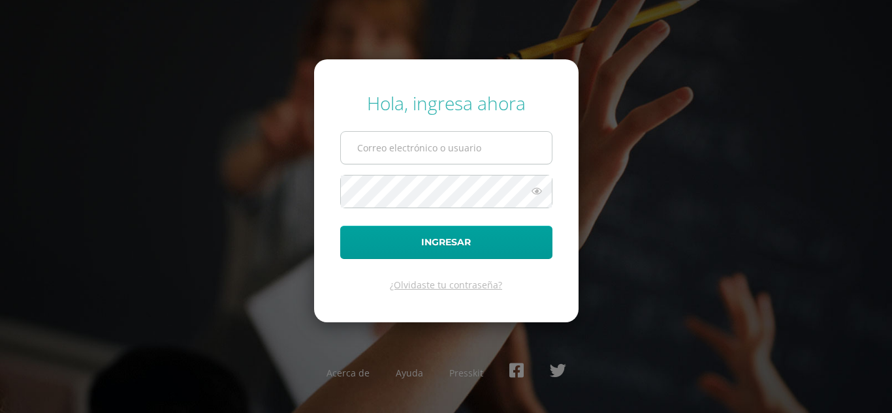
click at [350, 141] on input "text" at bounding box center [446, 148] width 211 height 32
type input "[EMAIL_ADDRESS][DOMAIN_NAME]"
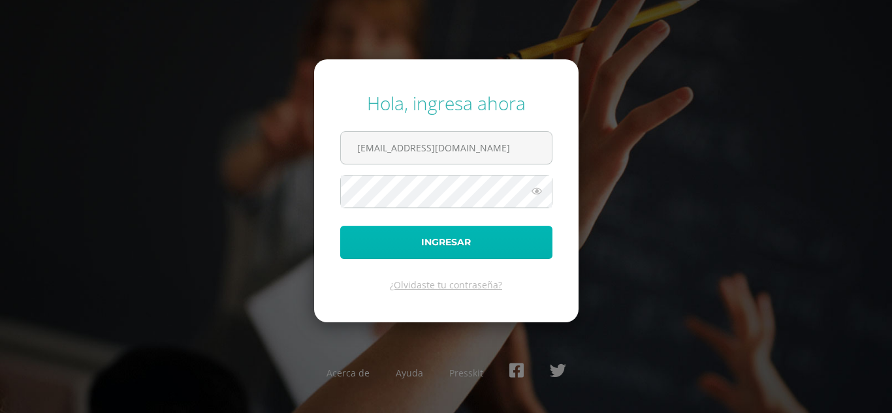
click at [419, 234] on button "Ingresar" at bounding box center [446, 242] width 212 height 33
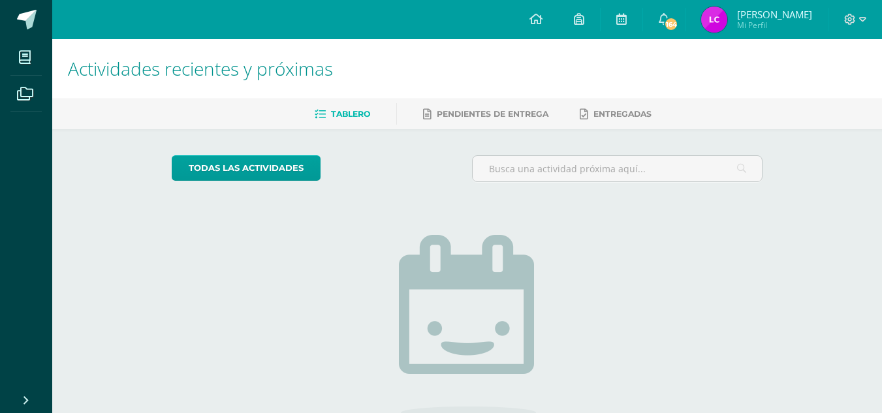
click at [775, 14] on span "Liliana Maribel" at bounding box center [774, 14] width 75 height 13
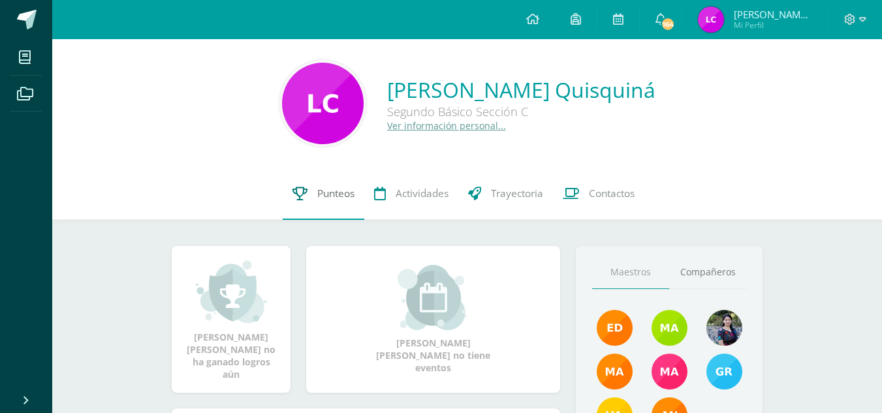
click at [328, 189] on span "Punteos" at bounding box center [335, 194] width 37 height 14
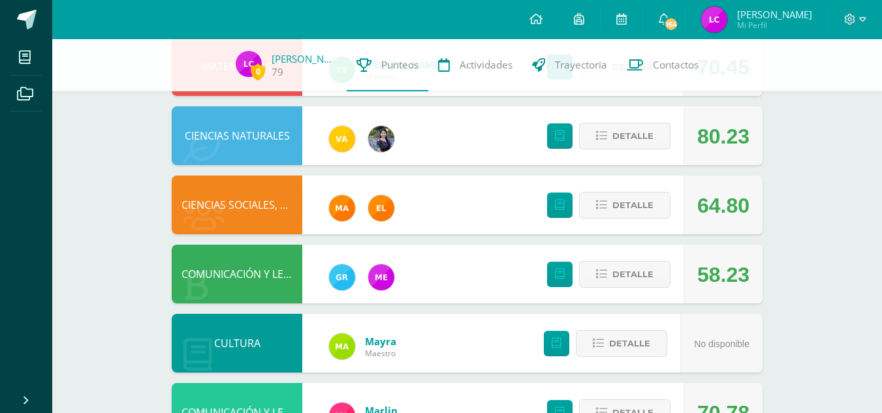
scroll to position [395, 0]
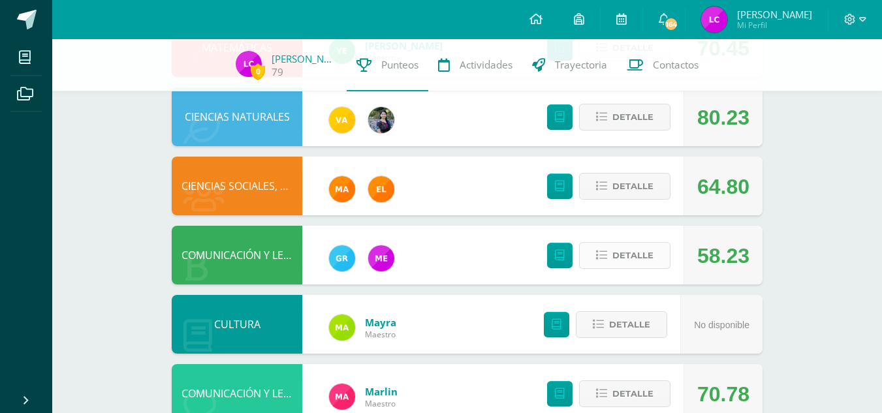
click at [594, 256] on button "Detalle" at bounding box center [624, 255] width 91 height 27
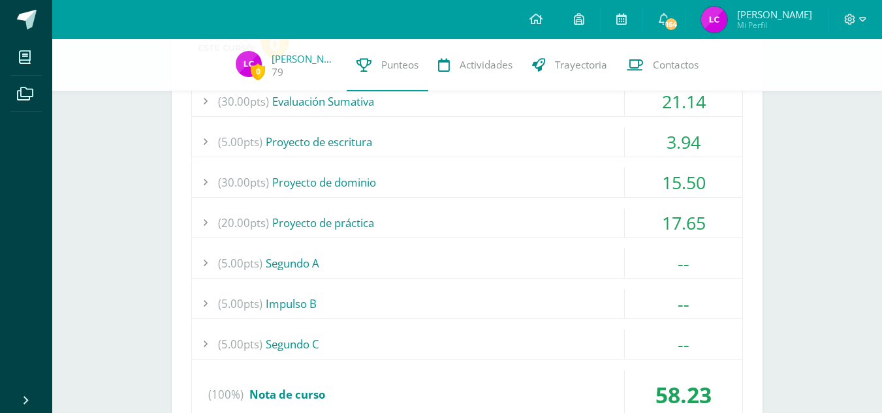
scroll to position [677, 0]
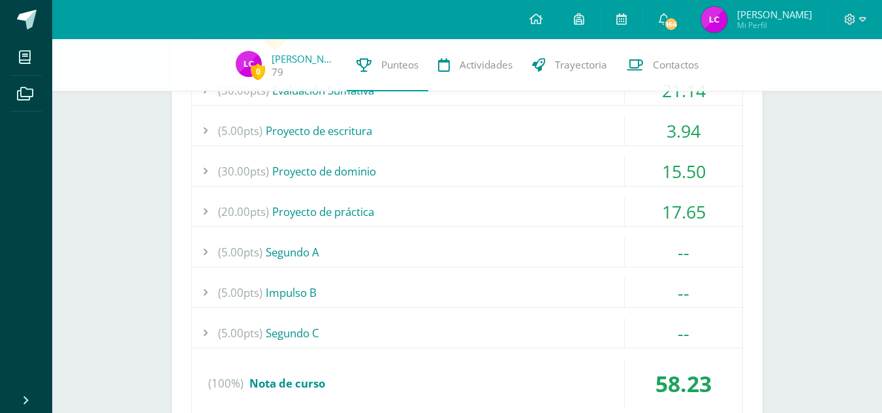
click at [400, 335] on div "(5.00pts) Segundo C" at bounding box center [467, 332] width 550 height 29
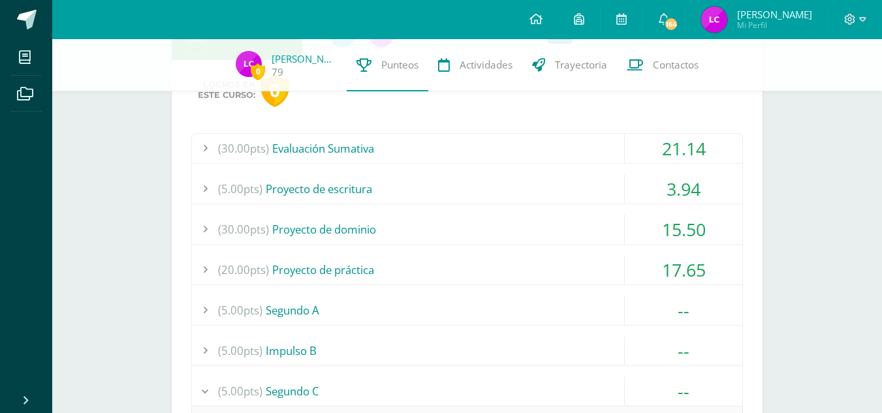
scroll to position [619, 0]
click at [305, 143] on div "(30.00pts) Evaluación Sumativa" at bounding box center [467, 148] width 550 height 29
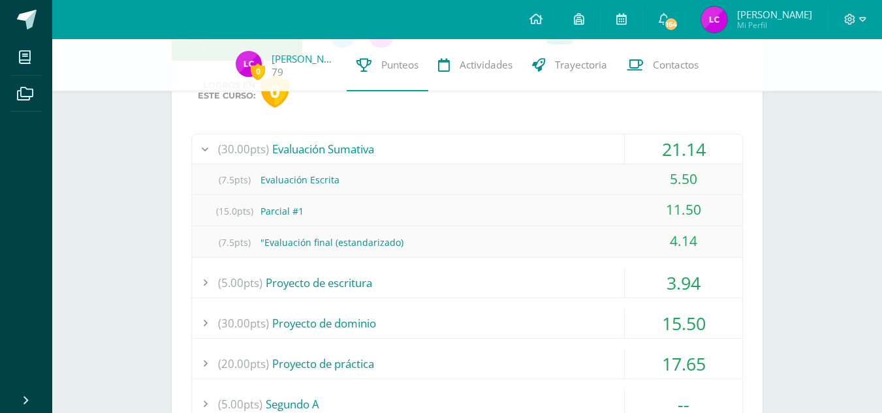
click at [300, 284] on div "(5.00pts) Proyecto de escritura" at bounding box center [467, 282] width 550 height 29
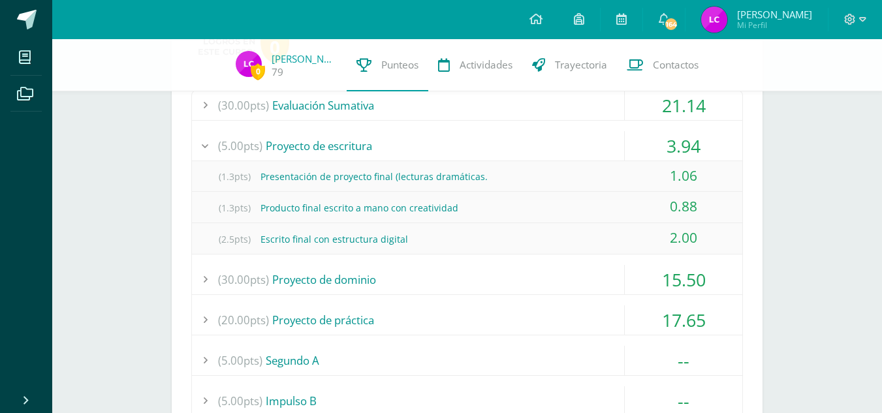
scroll to position [672, 0]
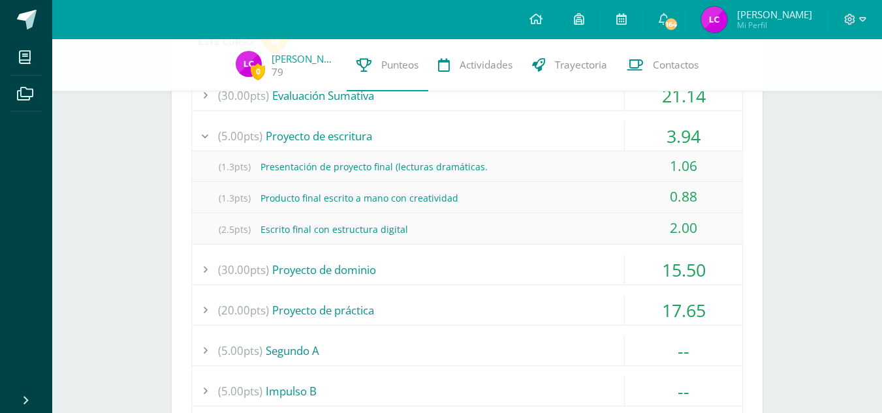
click at [321, 264] on div "(30.00pts) Proyecto de dominio" at bounding box center [467, 269] width 550 height 29
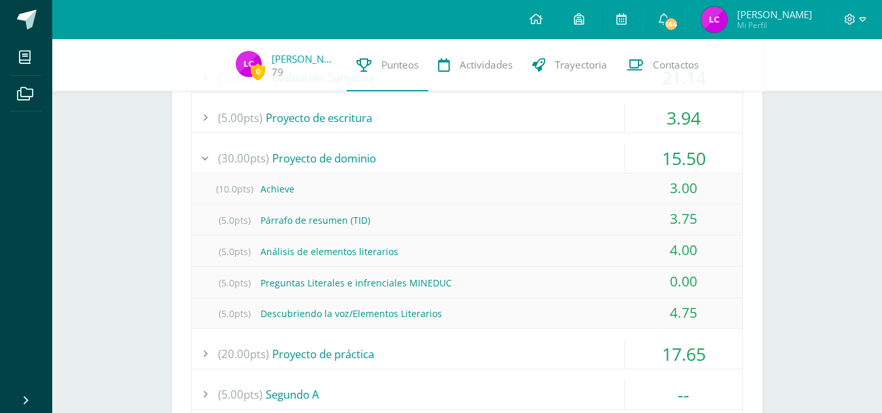
scroll to position [693, 0]
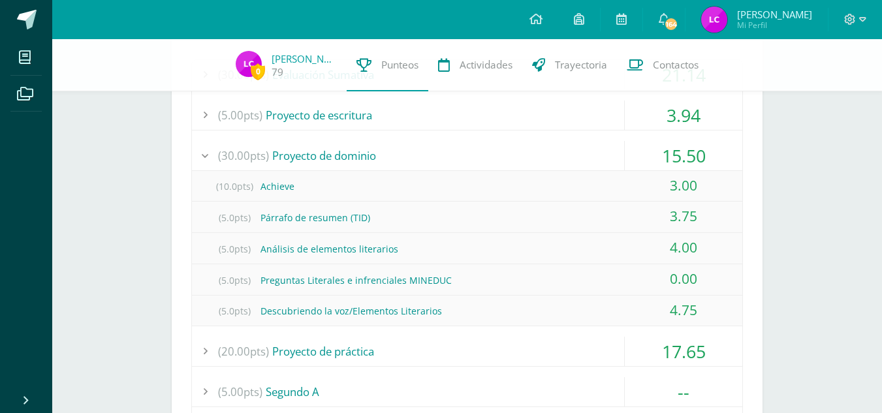
click at [330, 352] on div "(20.00pts) Proyecto de práctica" at bounding box center [467, 351] width 550 height 29
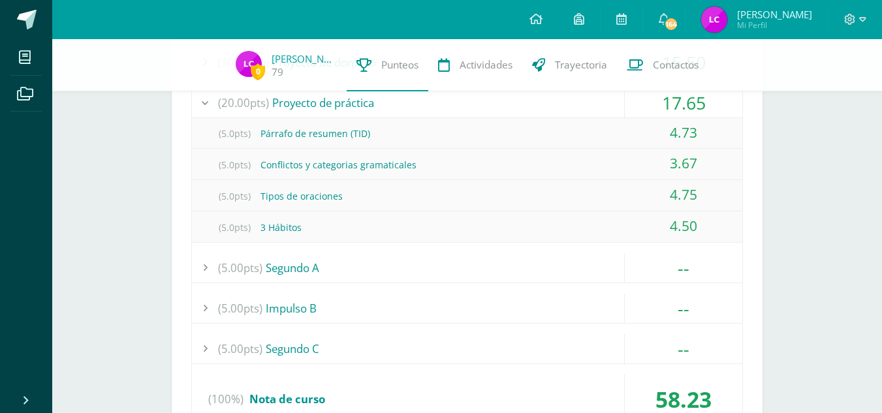
scroll to position [788, 0]
click at [285, 339] on div "(5.00pts) Segundo C" at bounding box center [467, 347] width 550 height 29
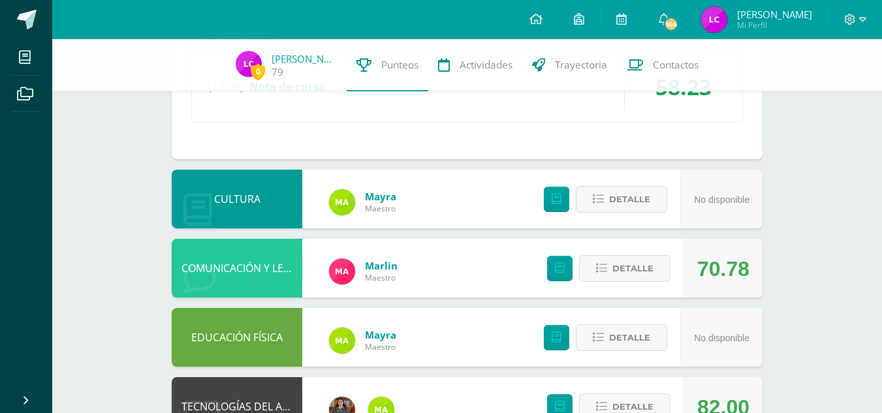
scroll to position [1113, 0]
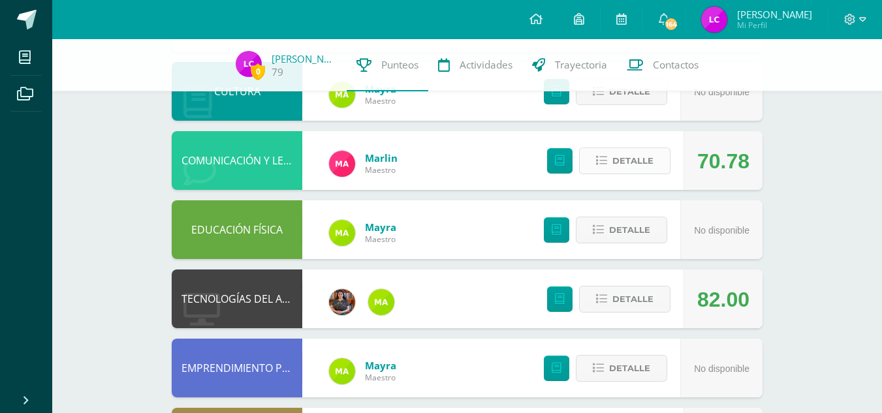
click at [600, 170] on button "Detalle" at bounding box center [624, 160] width 91 height 27
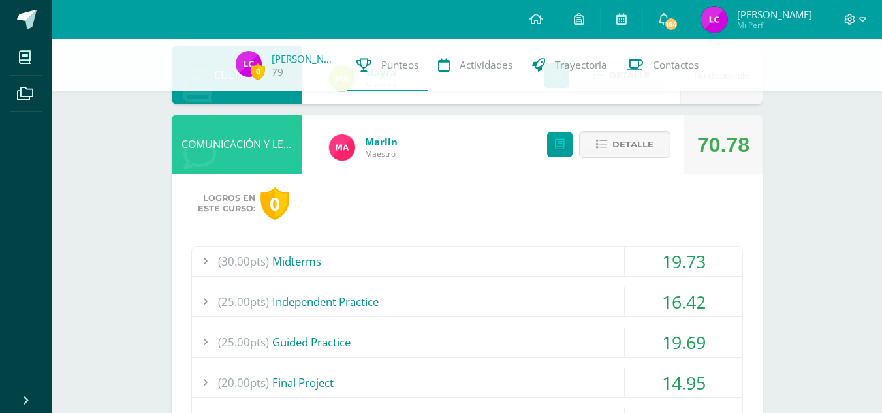
scroll to position [1134, 0]
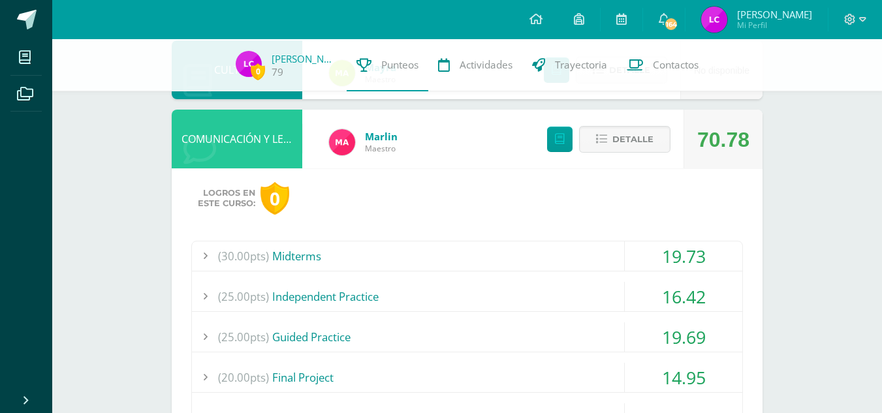
click at [292, 251] on div "(30.00pts) Midterms" at bounding box center [467, 255] width 550 height 29
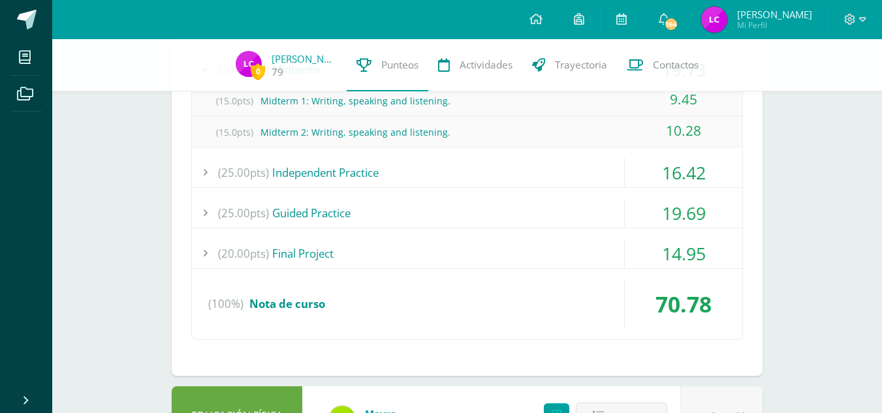
scroll to position [1291, 0]
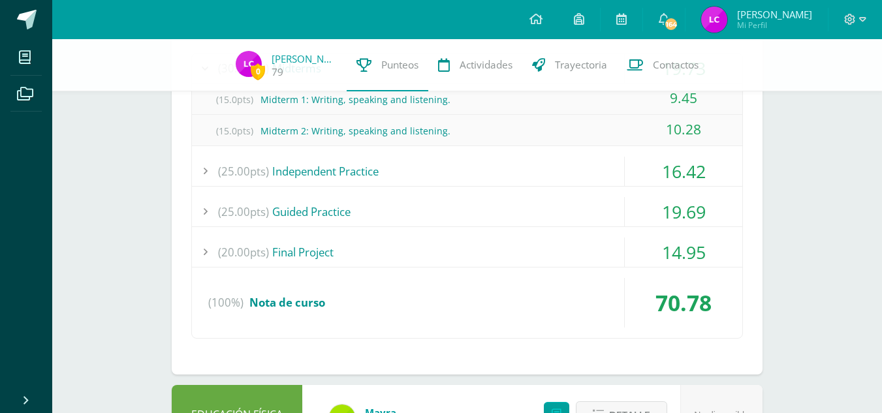
click at [296, 176] on div "(25.00pts) Independent Practice" at bounding box center [467, 171] width 550 height 29
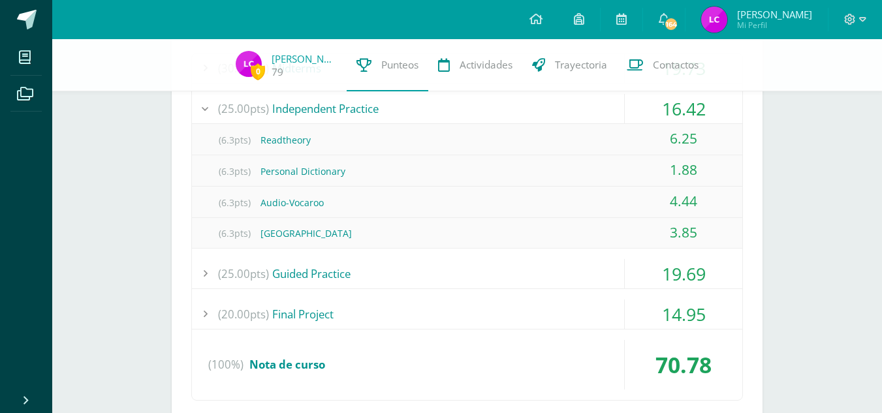
click at [311, 262] on div "(25.00pts) Guided Practice" at bounding box center [467, 273] width 550 height 29
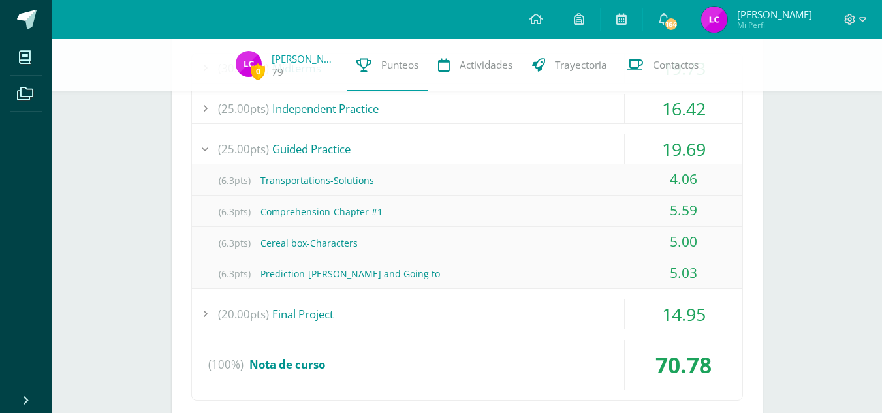
click at [296, 311] on div "(20.00pts) Final Project" at bounding box center [467, 314] width 550 height 29
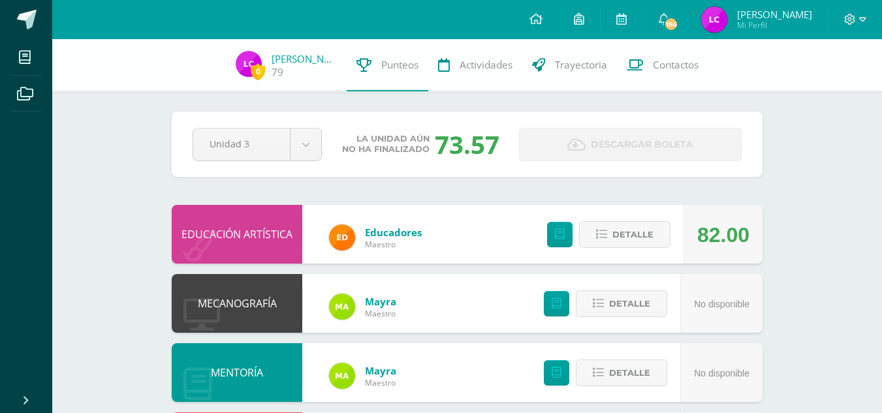
scroll to position [0, 0]
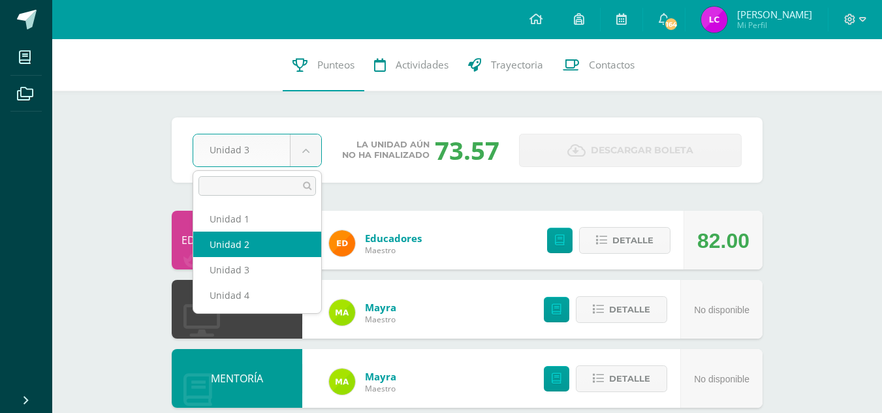
select select "Unidad 2"
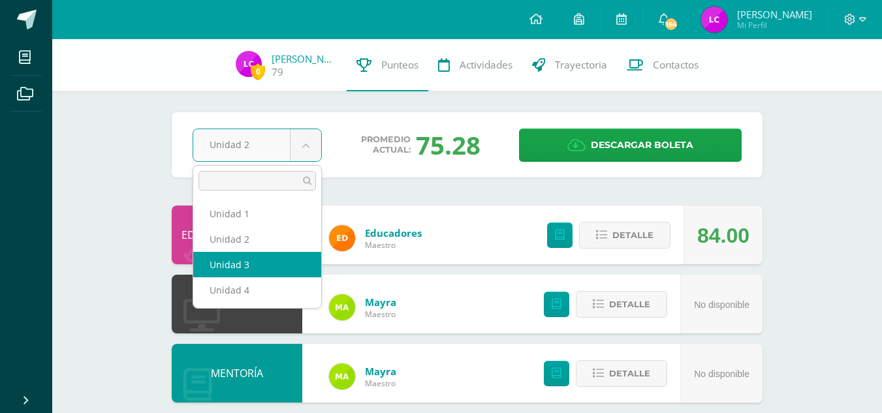
select select "Unidad 3"
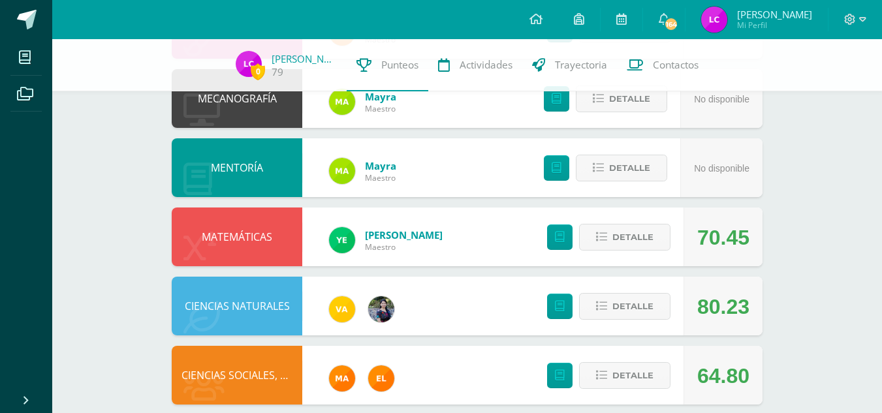
scroll to position [390, 0]
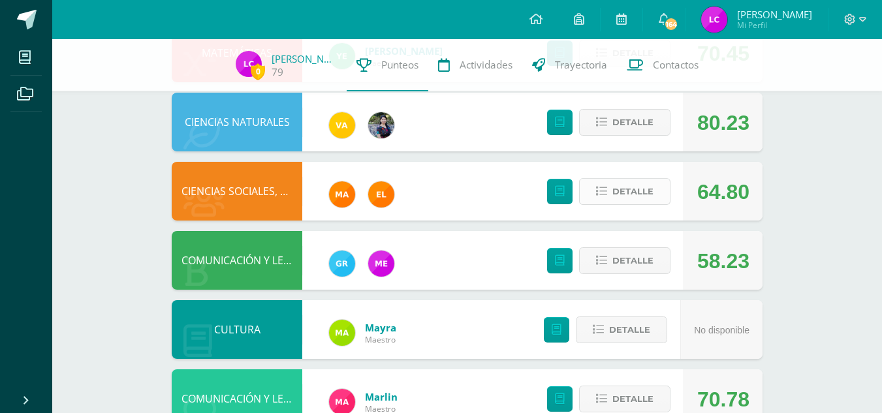
click at [644, 198] on span "Detalle" at bounding box center [632, 191] width 41 height 24
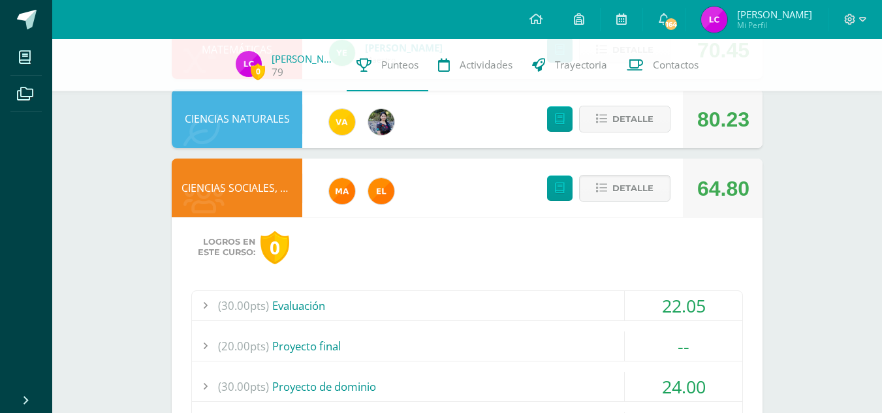
scroll to position [394, 0]
click at [349, 312] on div "(30.00pts) Evaluación" at bounding box center [467, 304] width 550 height 29
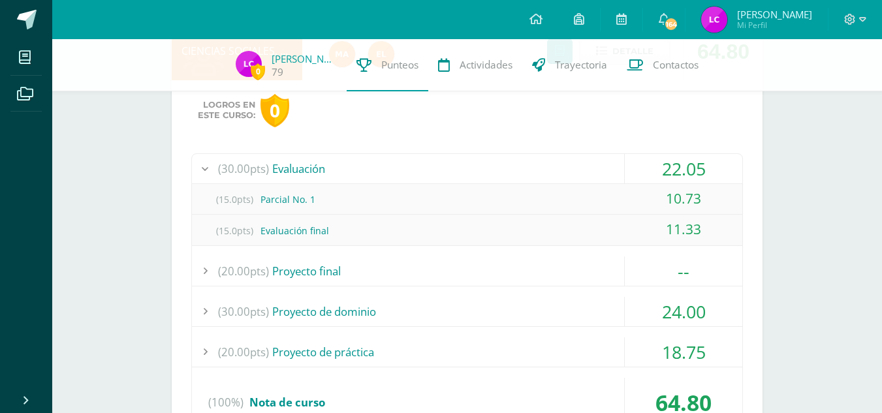
scroll to position [545, 0]
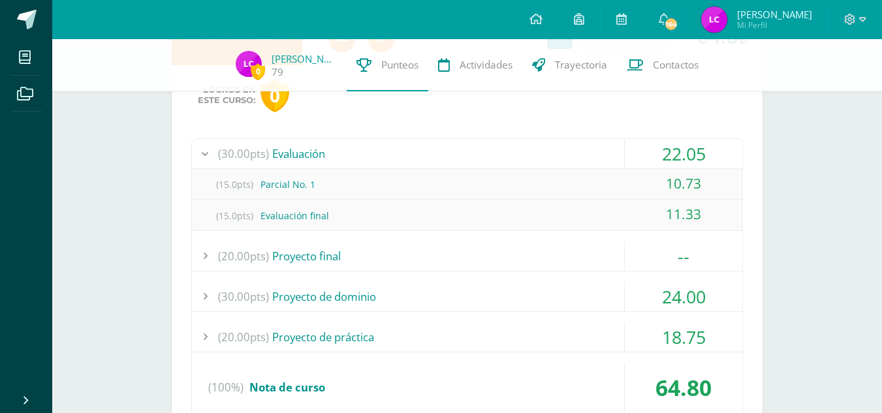
click at [302, 288] on div "(30.00pts) Proyecto de dominio" at bounding box center [467, 296] width 550 height 29
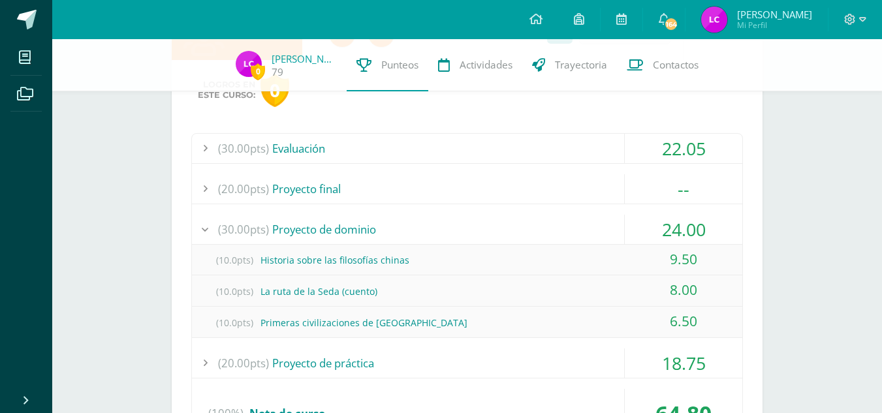
scroll to position [551, 0]
click at [298, 357] on div "(20.00pts) Proyecto de práctica" at bounding box center [467, 361] width 550 height 29
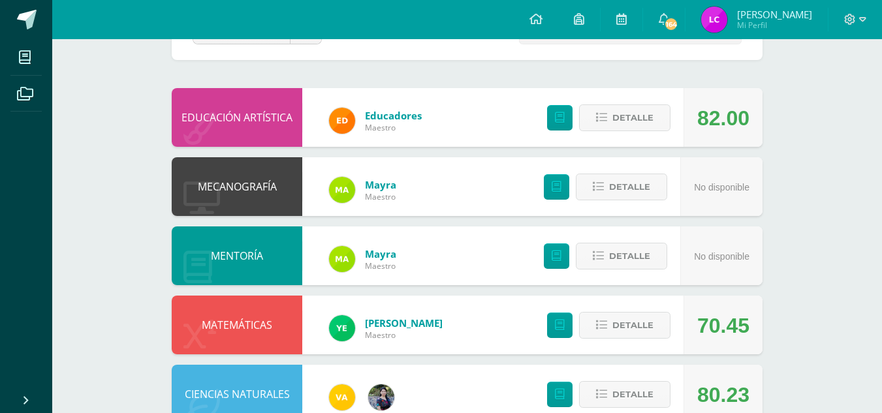
scroll to position [0, 0]
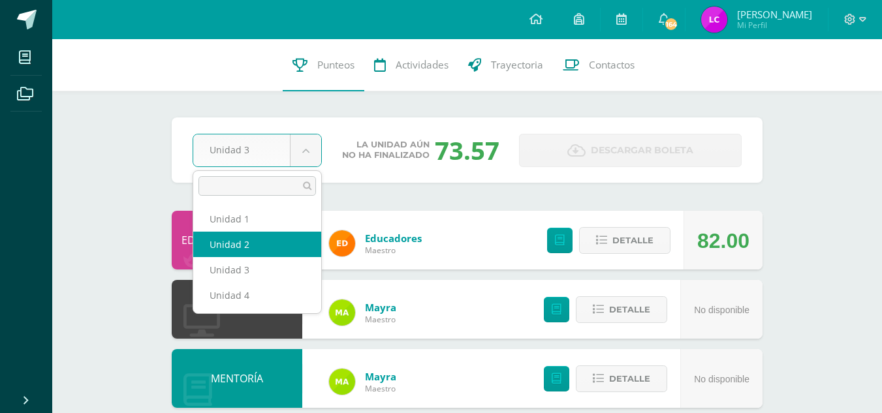
select select "Unidad 2"
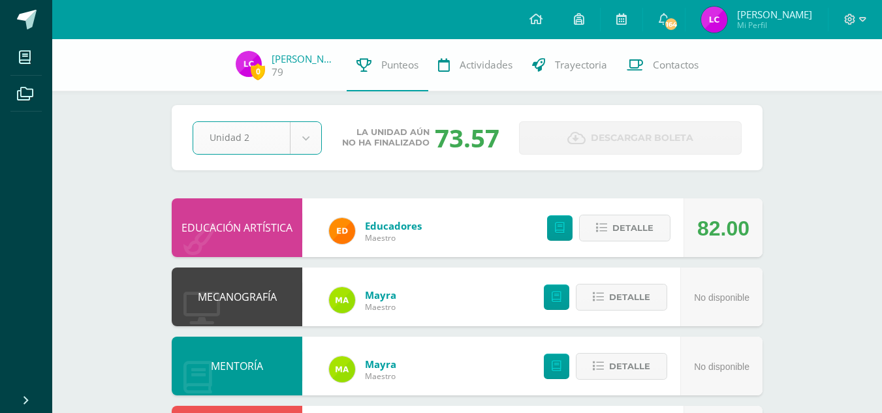
scroll to position [18, 0]
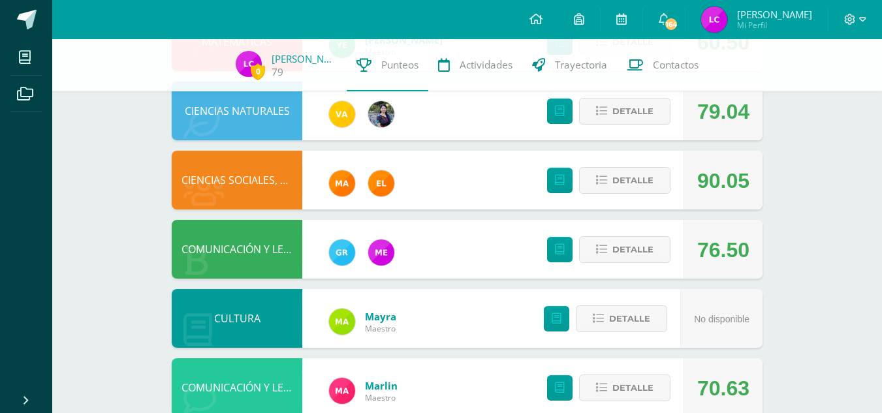
scroll to position [403, 0]
